Goal: Complete application form: Complete application form

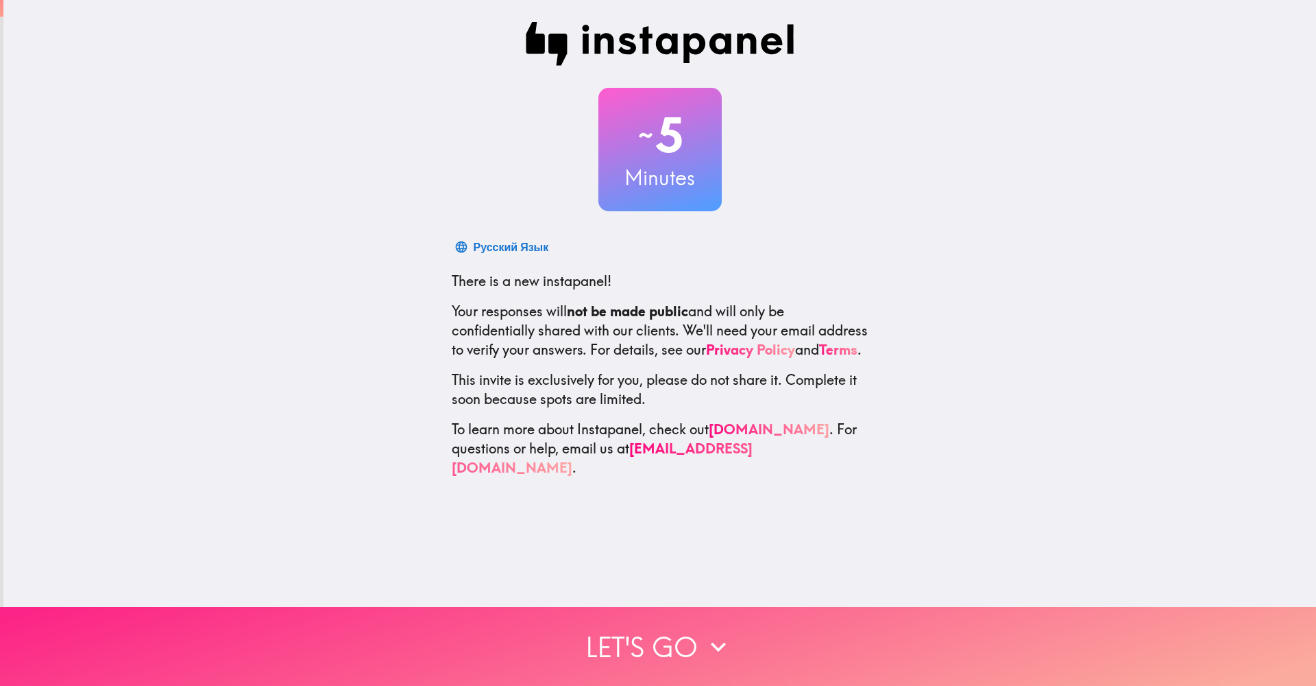
click at [649, 642] on button "Let's go" at bounding box center [658, 646] width 1316 height 79
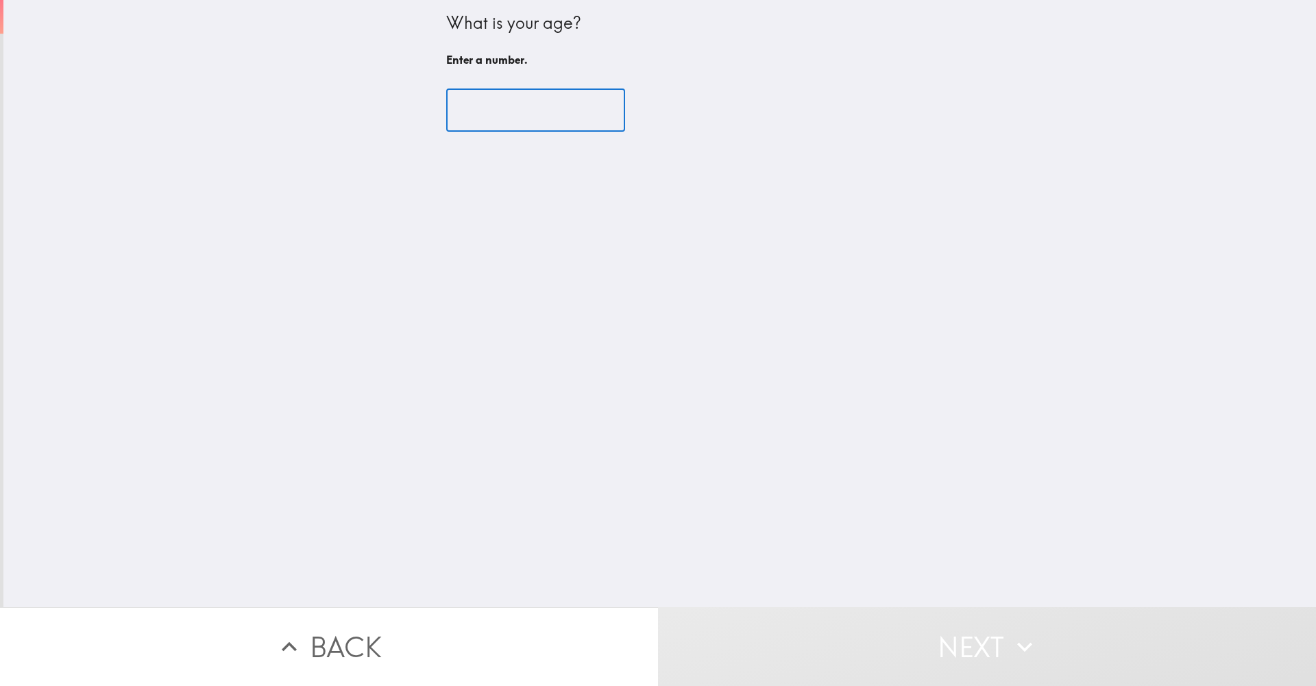
click at [524, 101] on input "number" at bounding box center [535, 110] width 179 height 43
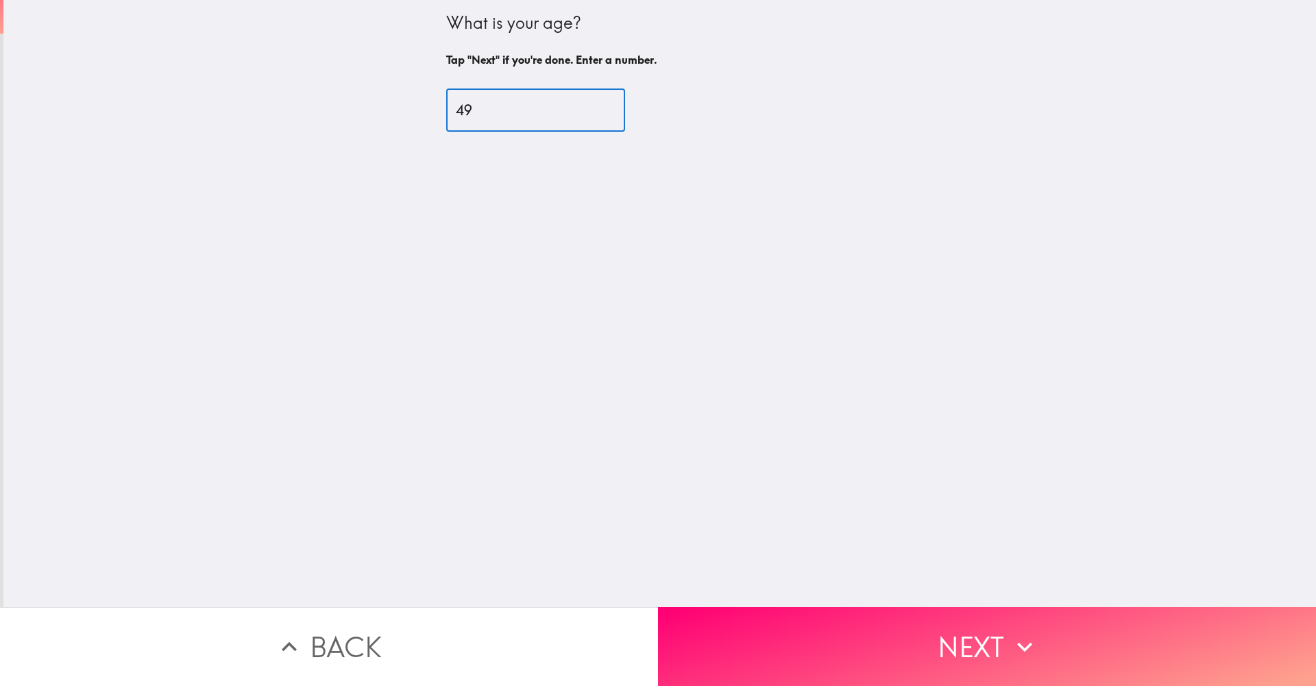
type input "49"
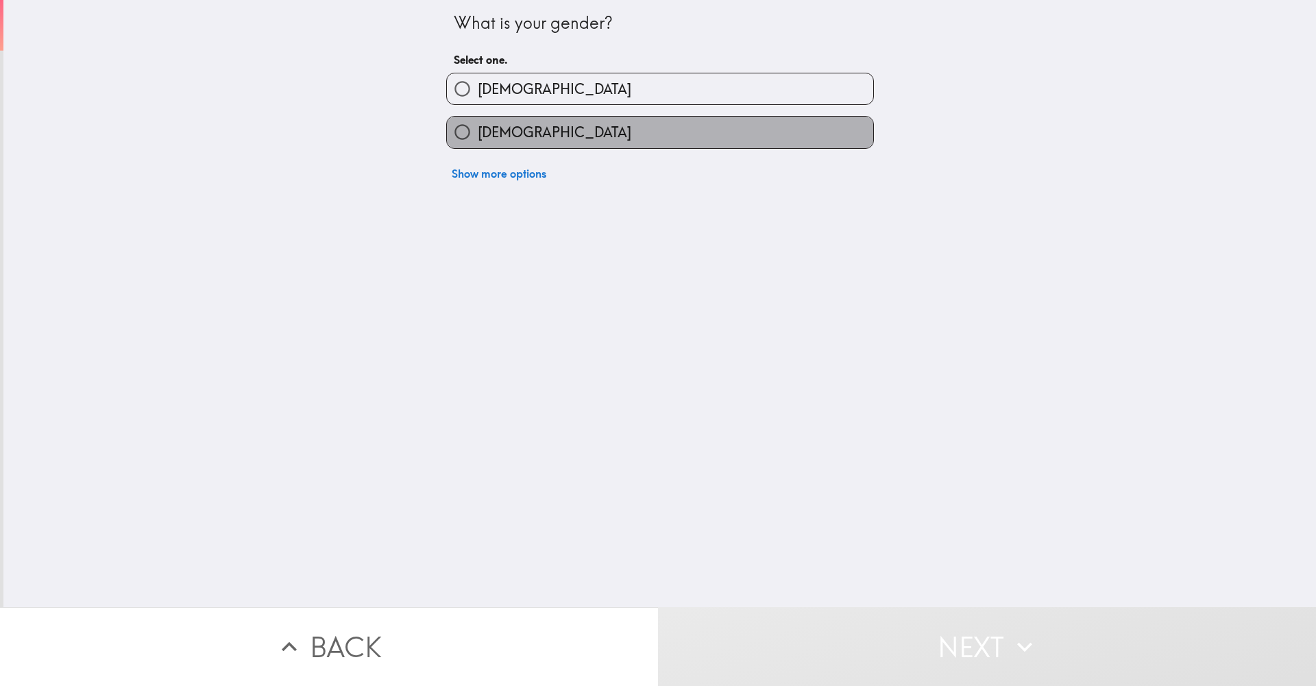
click at [544, 137] on label "[DEMOGRAPHIC_DATA]" at bounding box center [660, 132] width 426 height 31
click at [478, 137] on input "[DEMOGRAPHIC_DATA]" at bounding box center [462, 132] width 31 height 31
radio input "true"
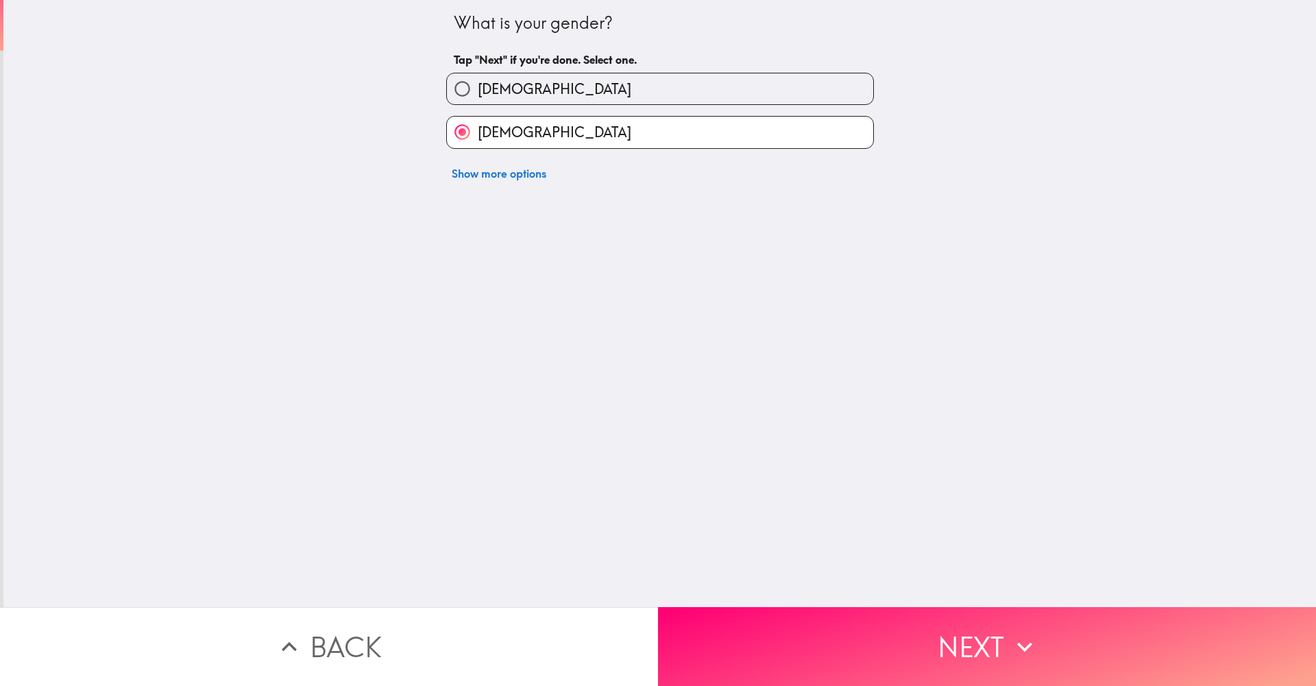
click at [660, 132] on button "[DEMOGRAPHIC_DATA]" at bounding box center [660, 132] width 426 height 31
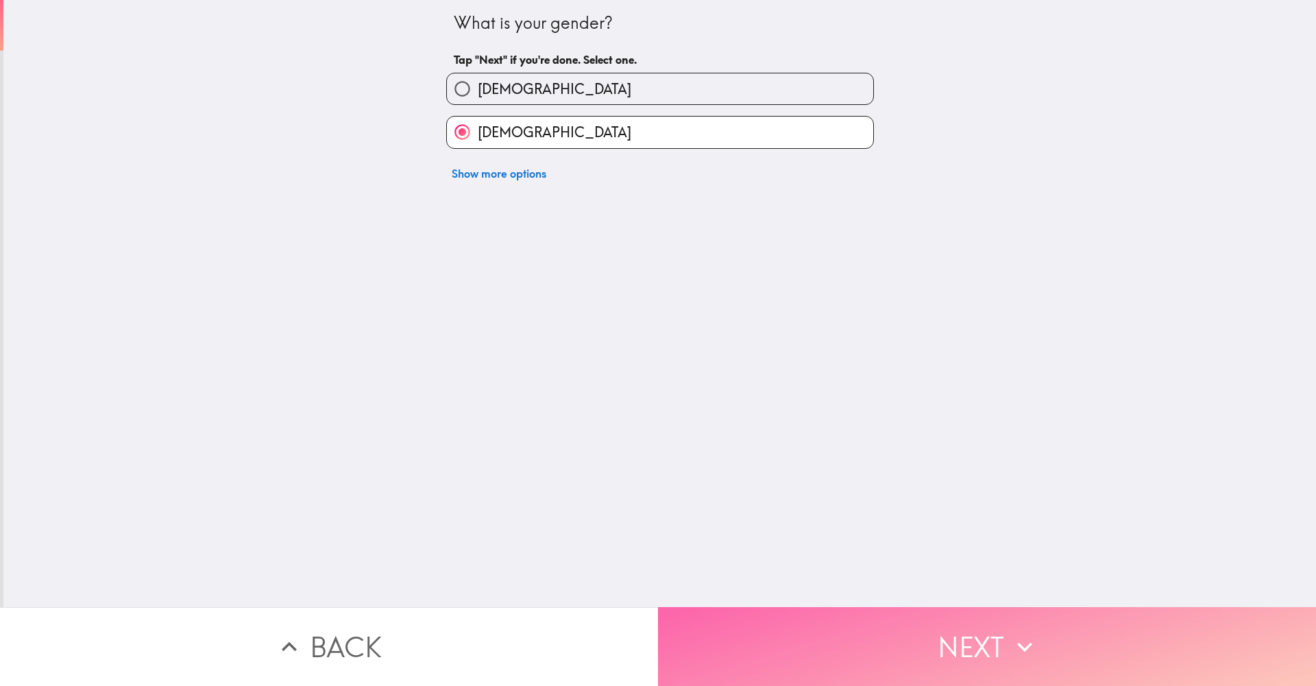
click at [774, 653] on button "Next" at bounding box center [987, 646] width 658 height 79
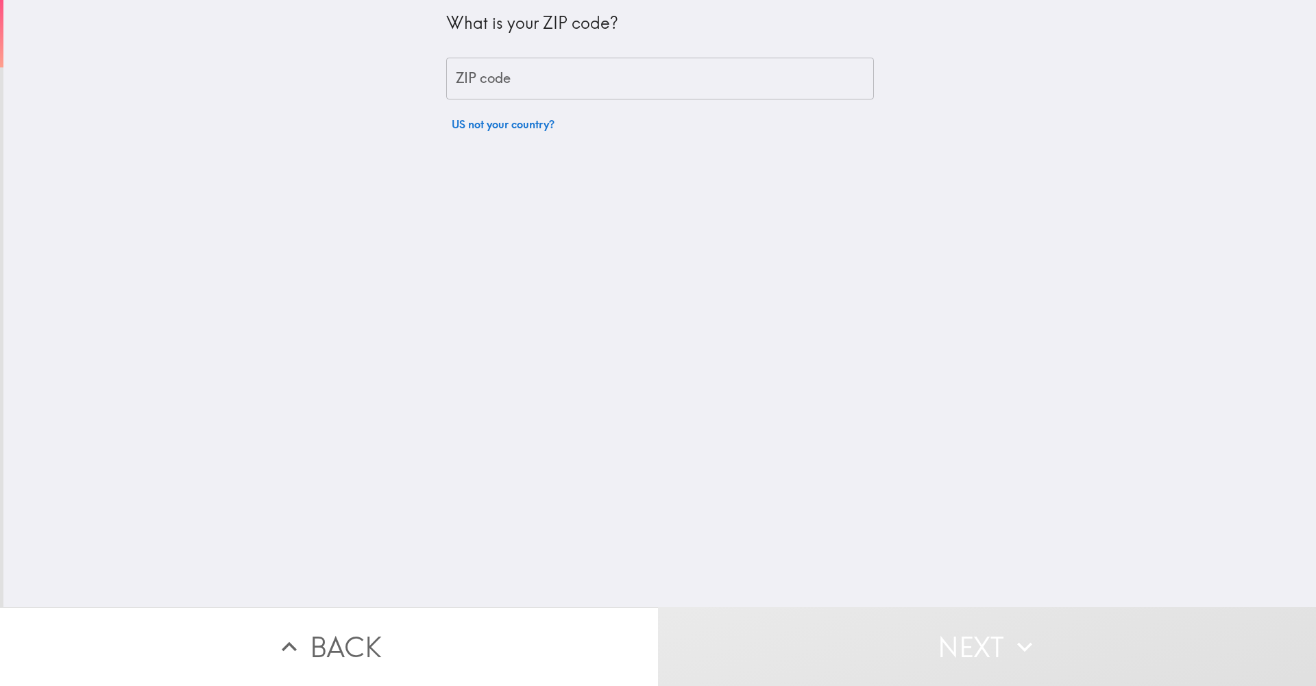
click at [627, 84] on input "ZIP code" at bounding box center [660, 79] width 428 height 43
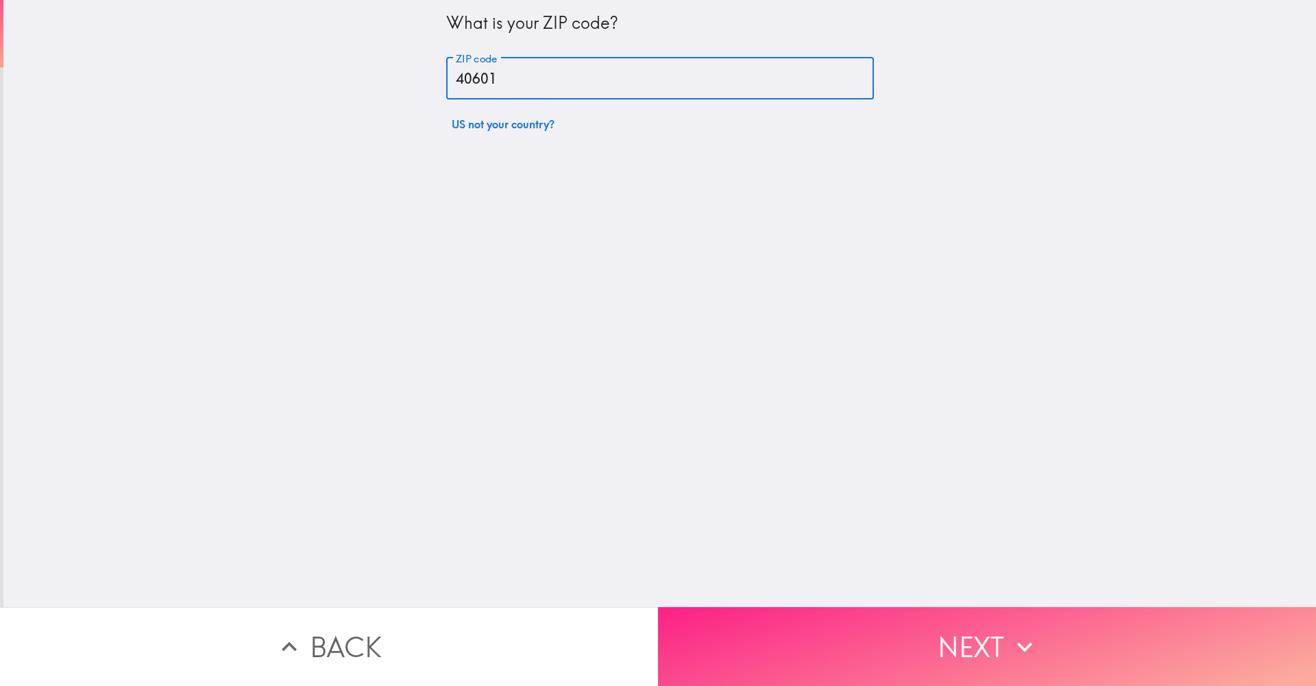
type input "40601"
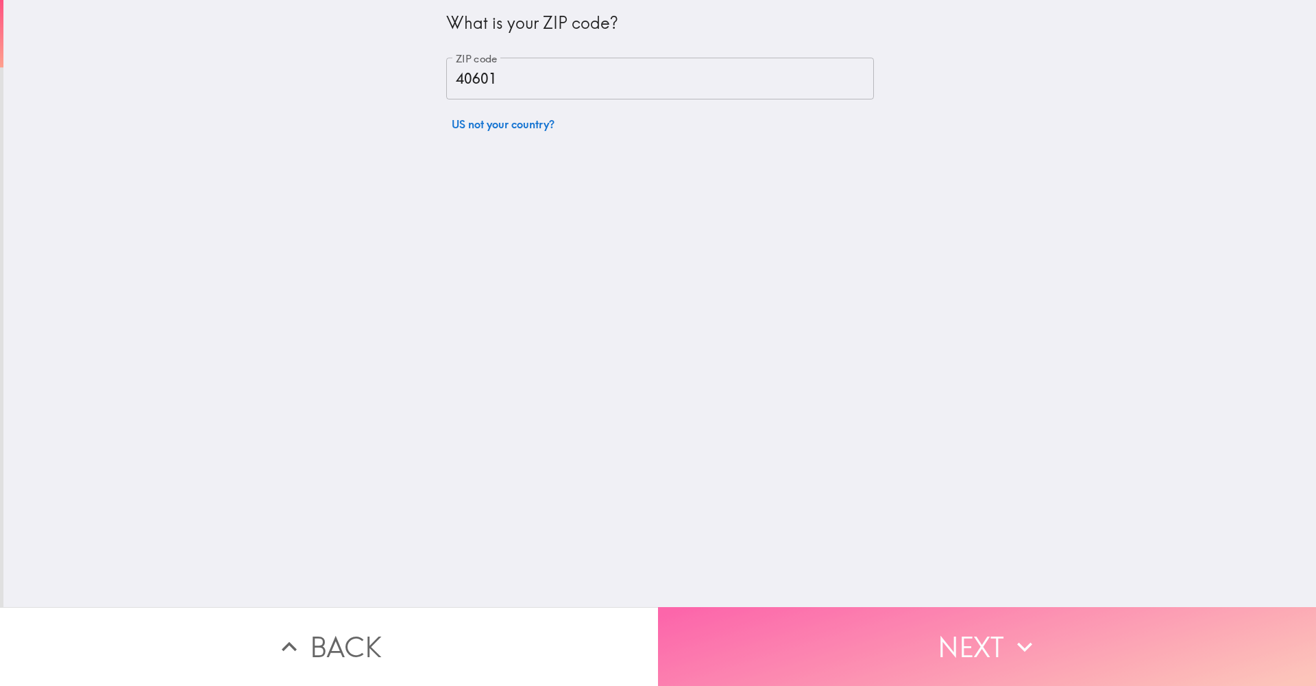
click at [938, 653] on button "Next" at bounding box center [987, 646] width 658 height 79
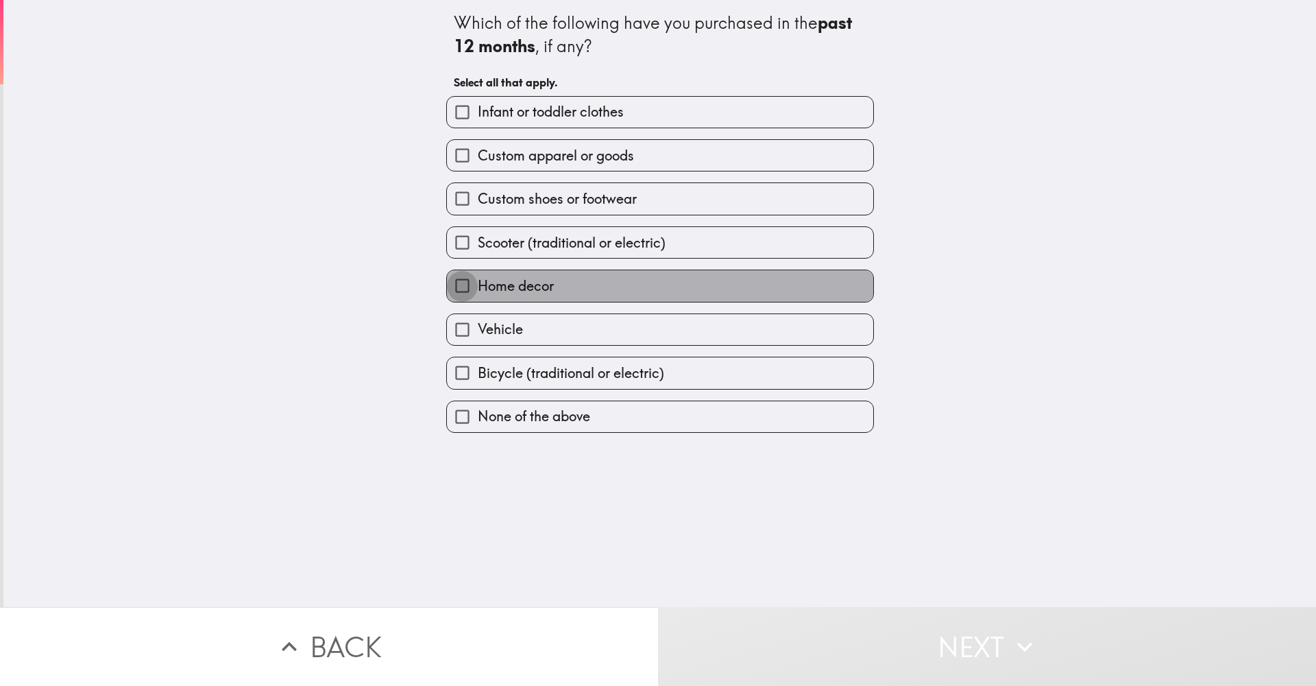
click at [457, 282] on input "Home decor" at bounding box center [462, 285] width 31 height 31
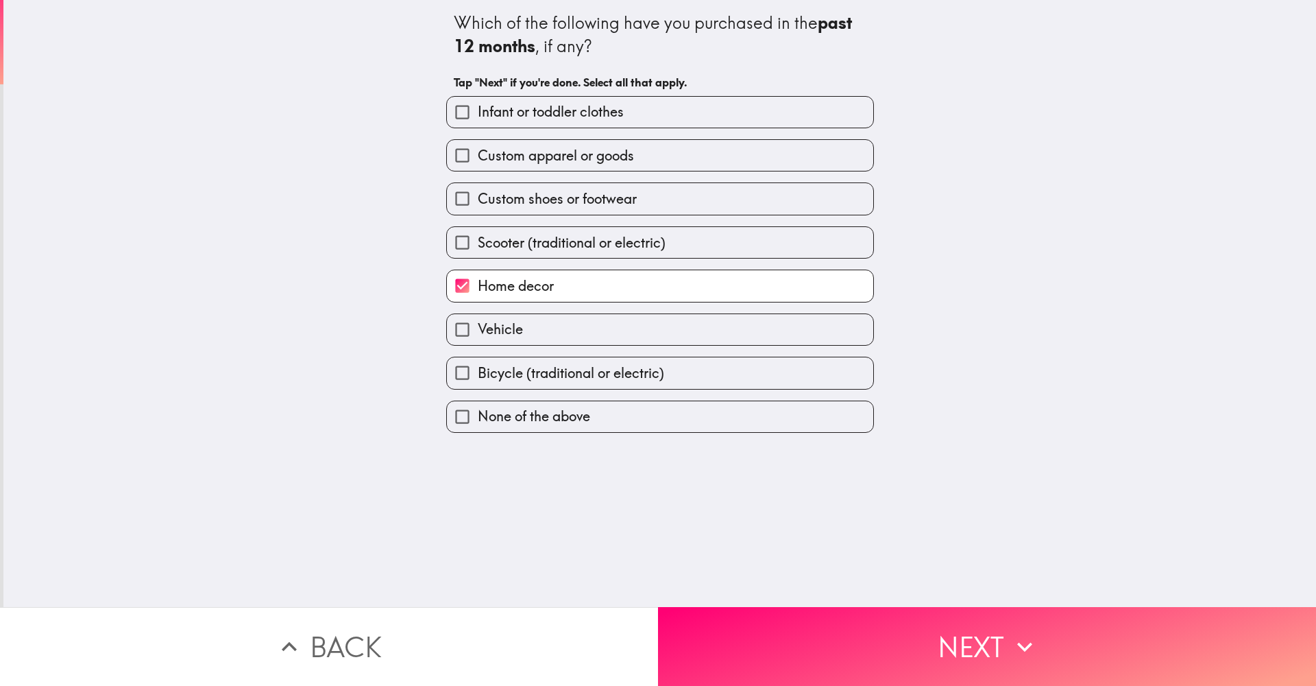
click at [457, 282] on input "Home decor" at bounding box center [462, 285] width 31 height 31
checkbox input "false"
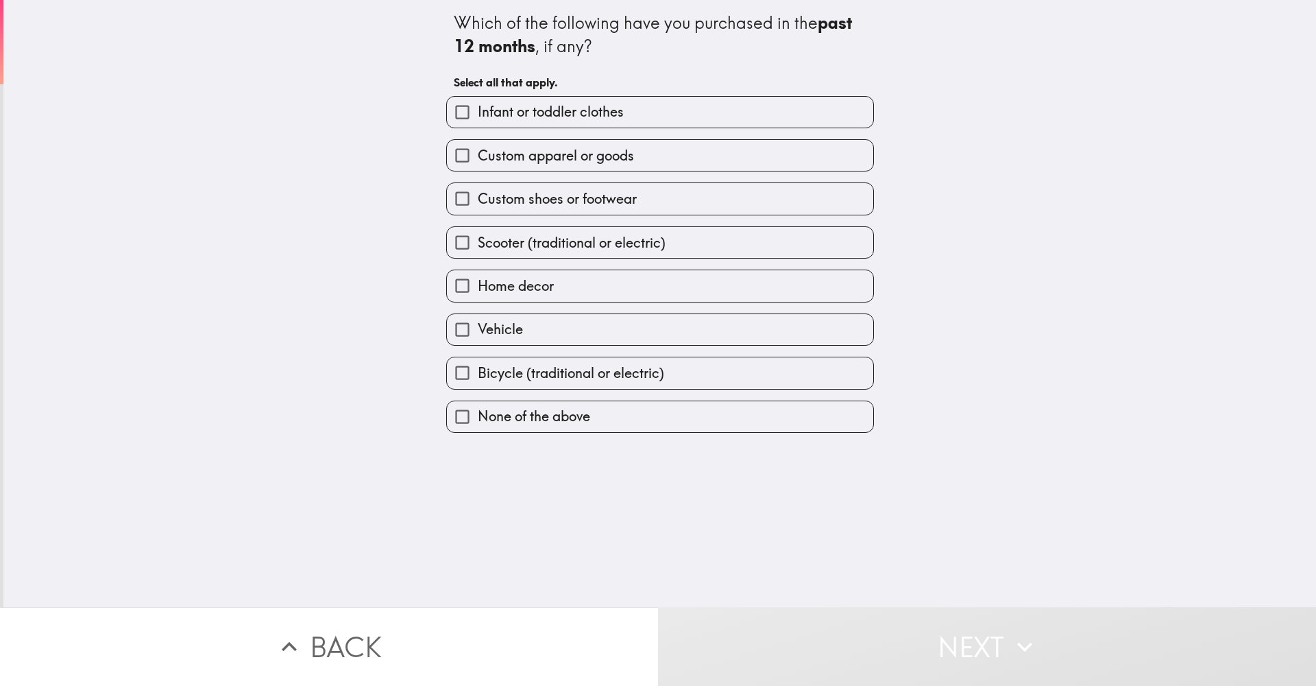
click at [465, 414] on input "None of the above" at bounding box center [462, 416] width 31 height 31
checkbox input "true"
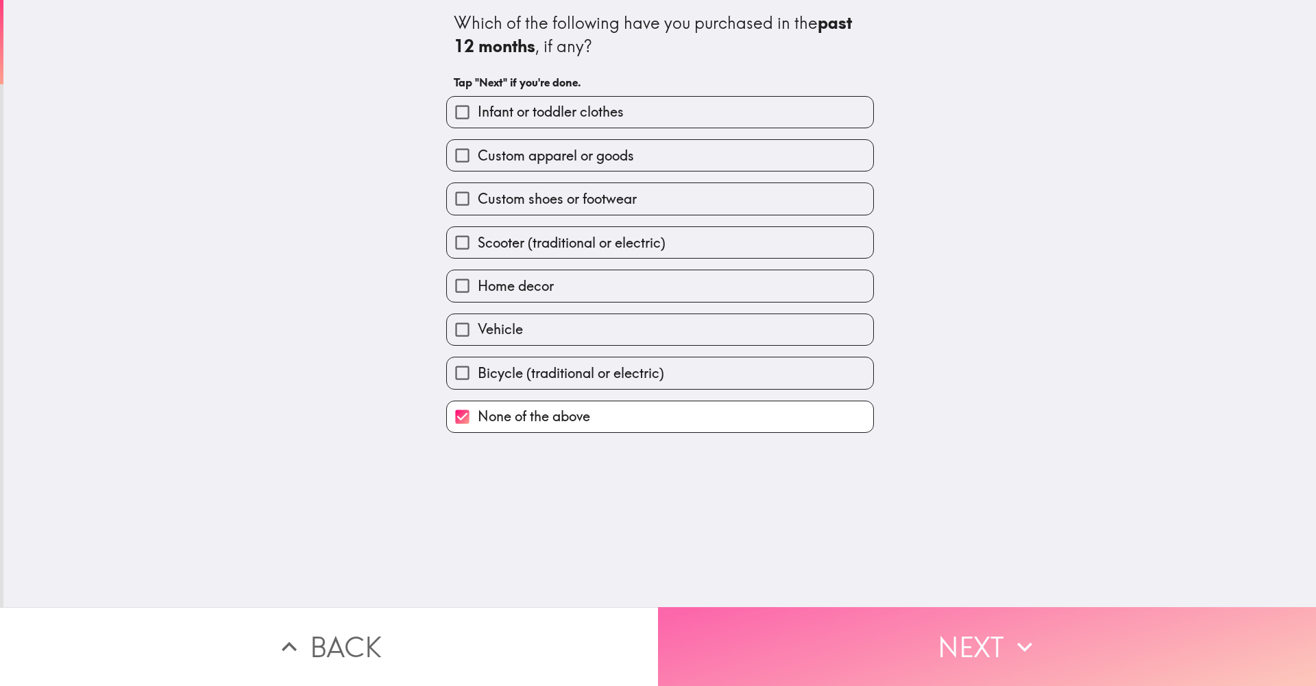
click at [768, 665] on button "Next" at bounding box center [987, 646] width 658 height 79
